Goal: Find specific page/section: Find specific page/section

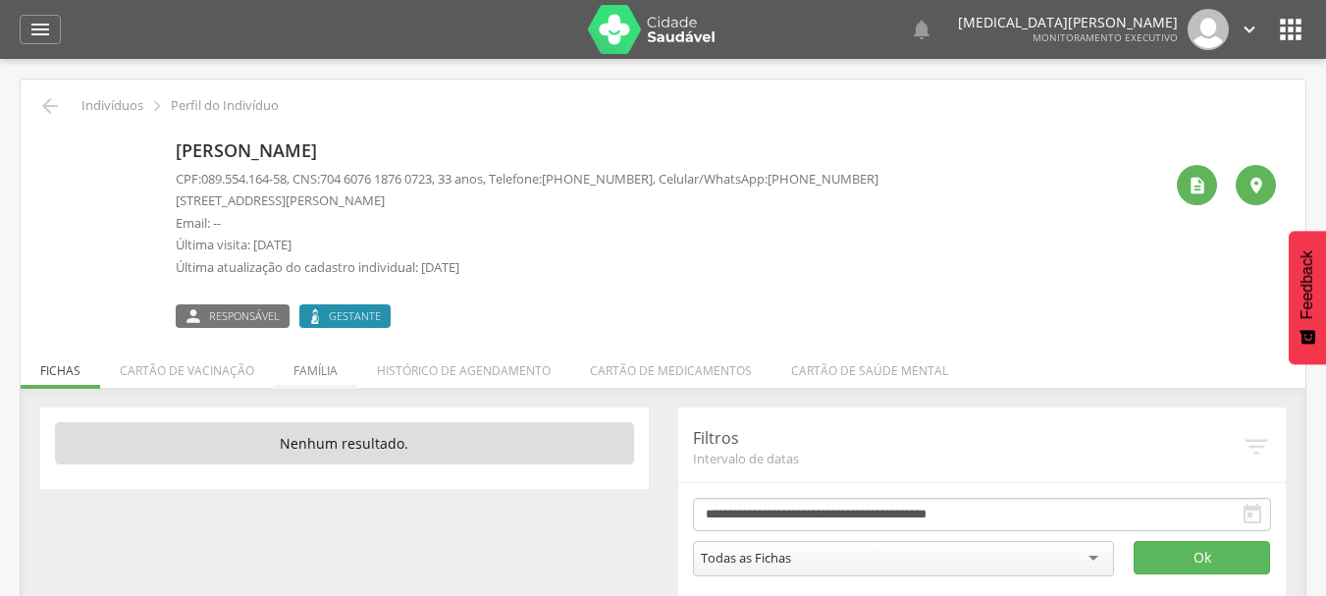
click at [328, 363] on li "Família" at bounding box center [315, 365] width 83 height 46
